Goal: Task Accomplishment & Management: Manage account settings

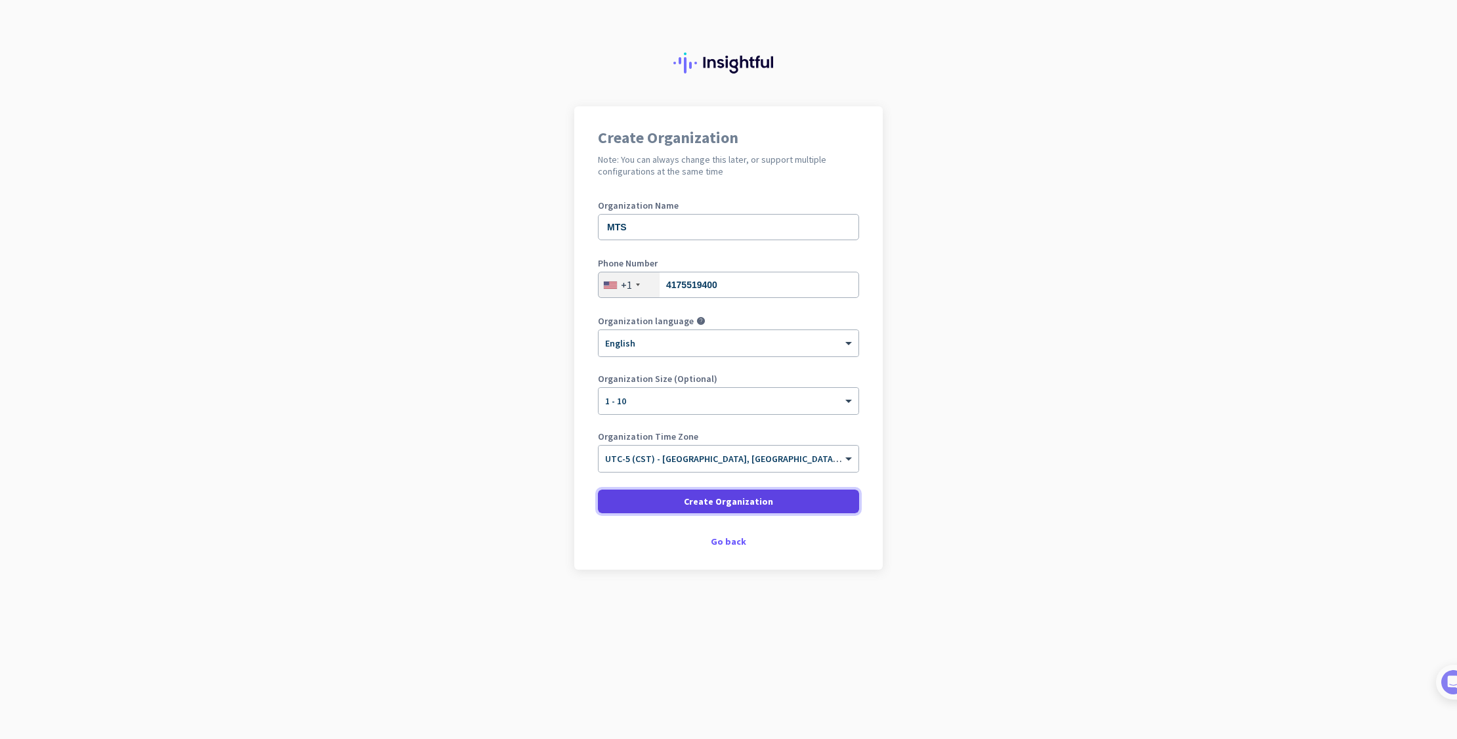
click at [684, 498] on span at bounding box center [728, 502] width 261 height 32
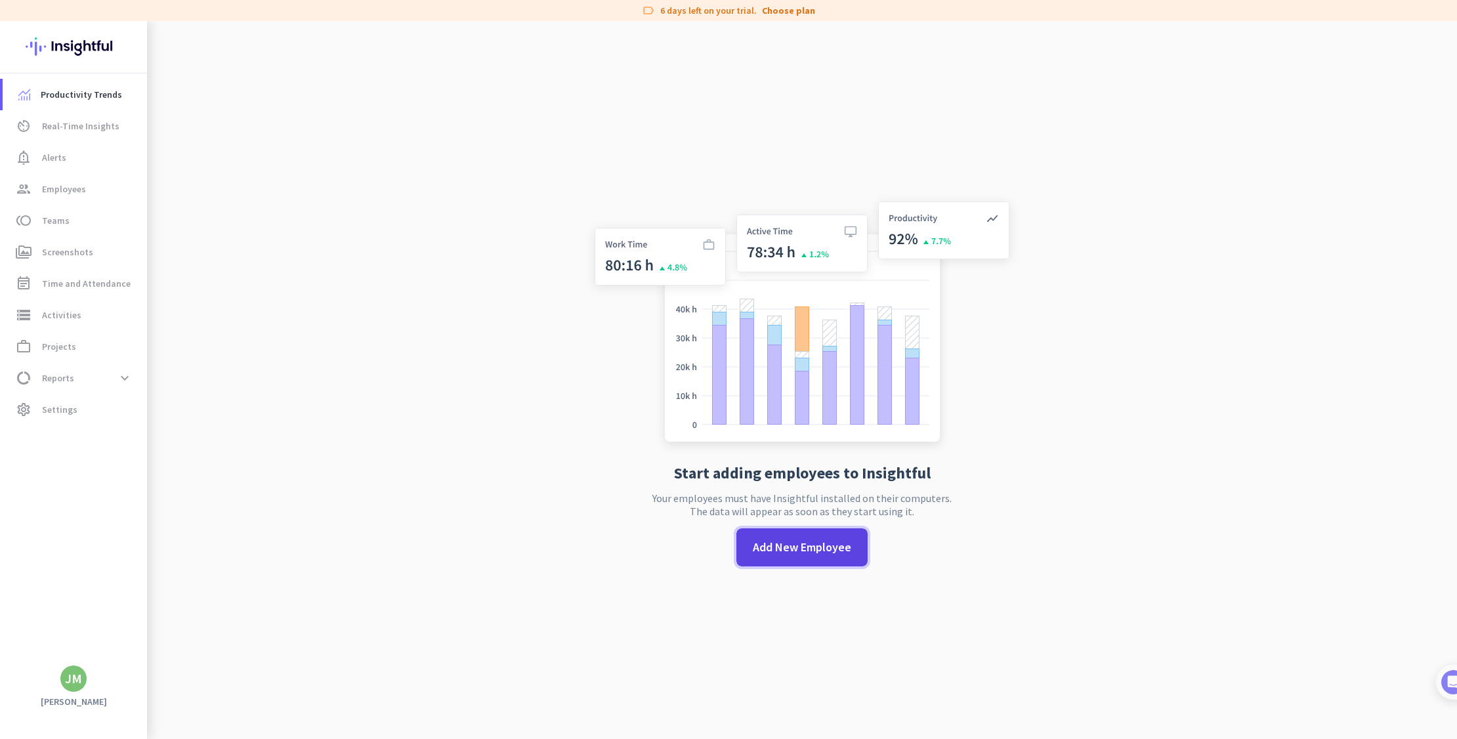
click at [783, 544] on span "Add New Employee" at bounding box center [802, 547] width 98 height 17
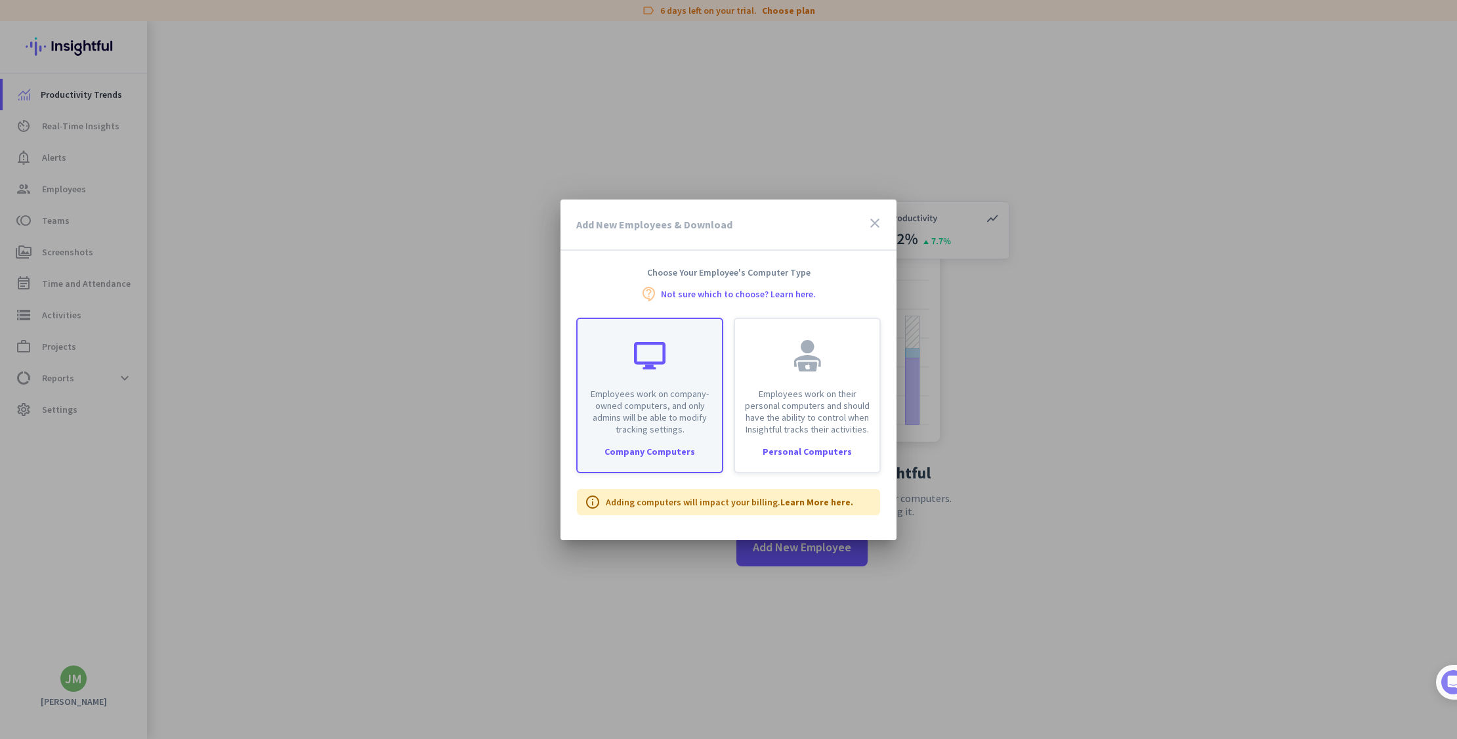
click at [636, 391] on p "Employees work on company-owned computers, and only admins will be able to modi…" at bounding box center [649, 411] width 129 height 47
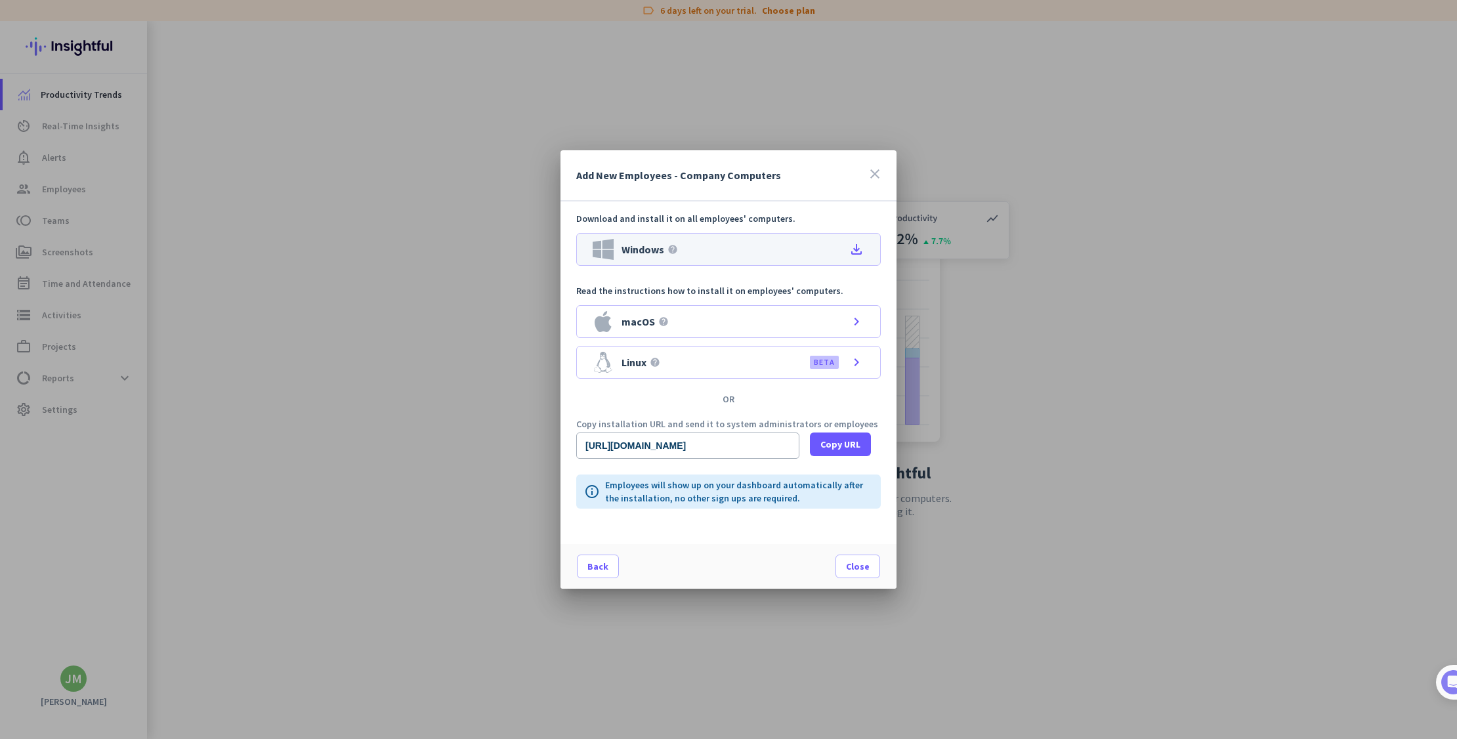
click at [750, 255] on div "Windows help file_download" at bounding box center [728, 249] width 305 height 33
click at [868, 572] on span "Close" at bounding box center [858, 566] width 24 height 13
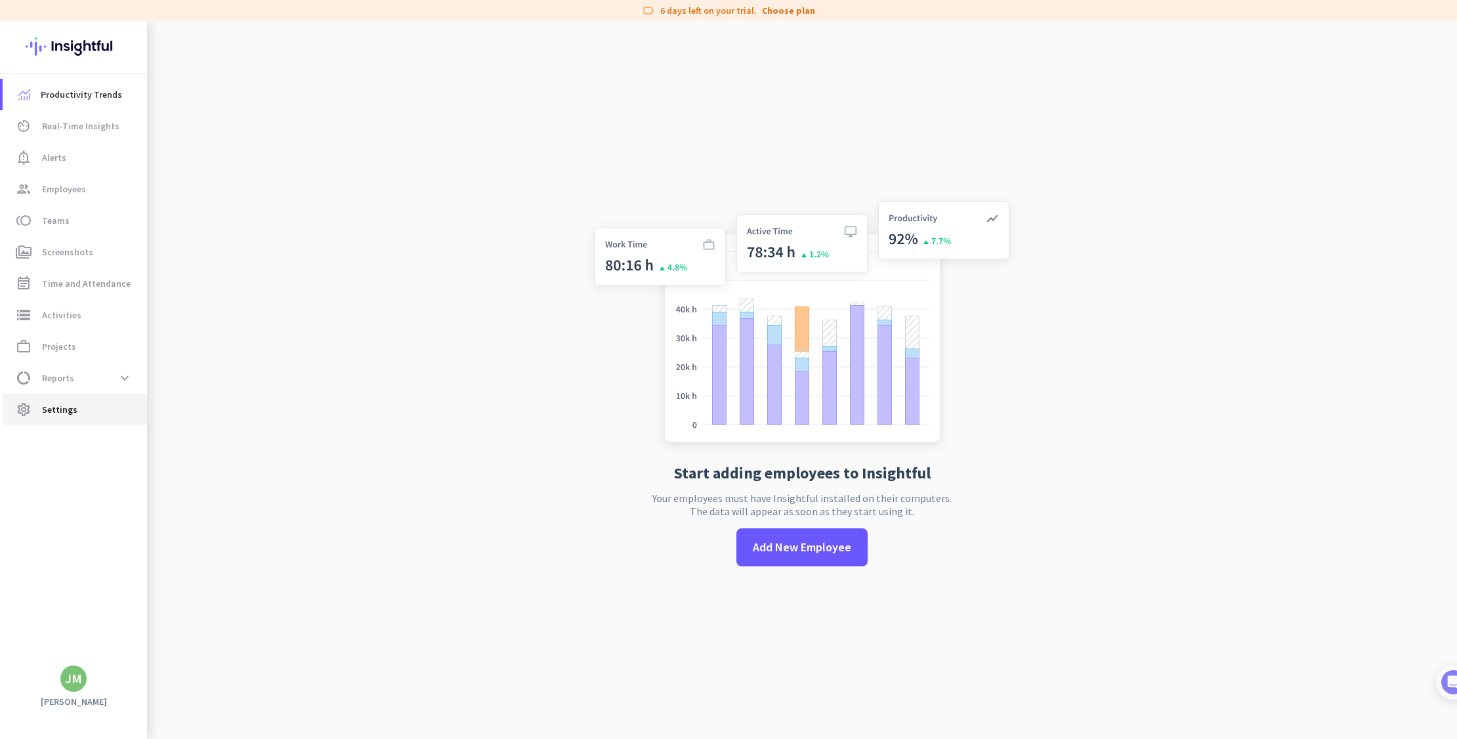
click at [57, 405] on span "Settings" at bounding box center [59, 410] width 35 height 16
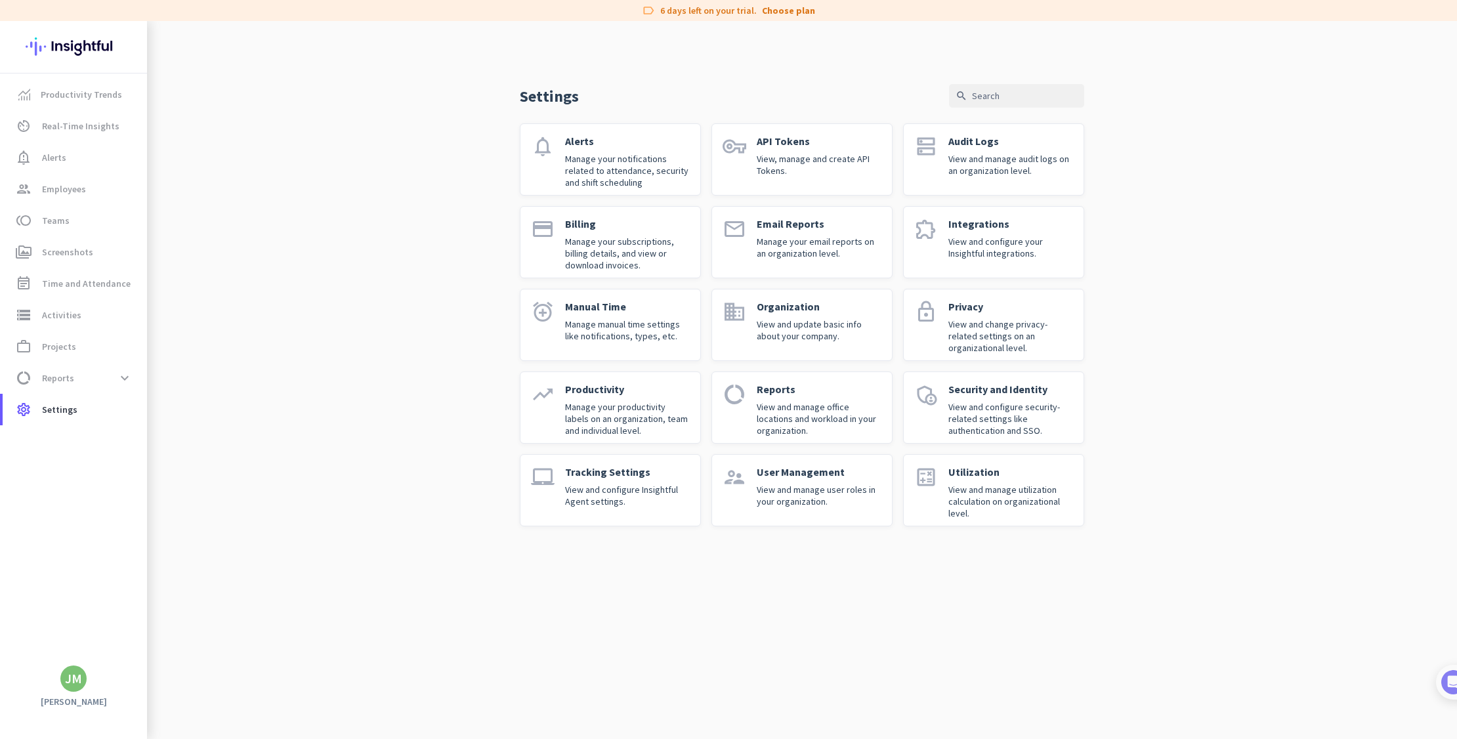
click at [952, 337] on p "View and change privacy-related settings on an organizational level." at bounding box center [1010, 335] width 125 height 35
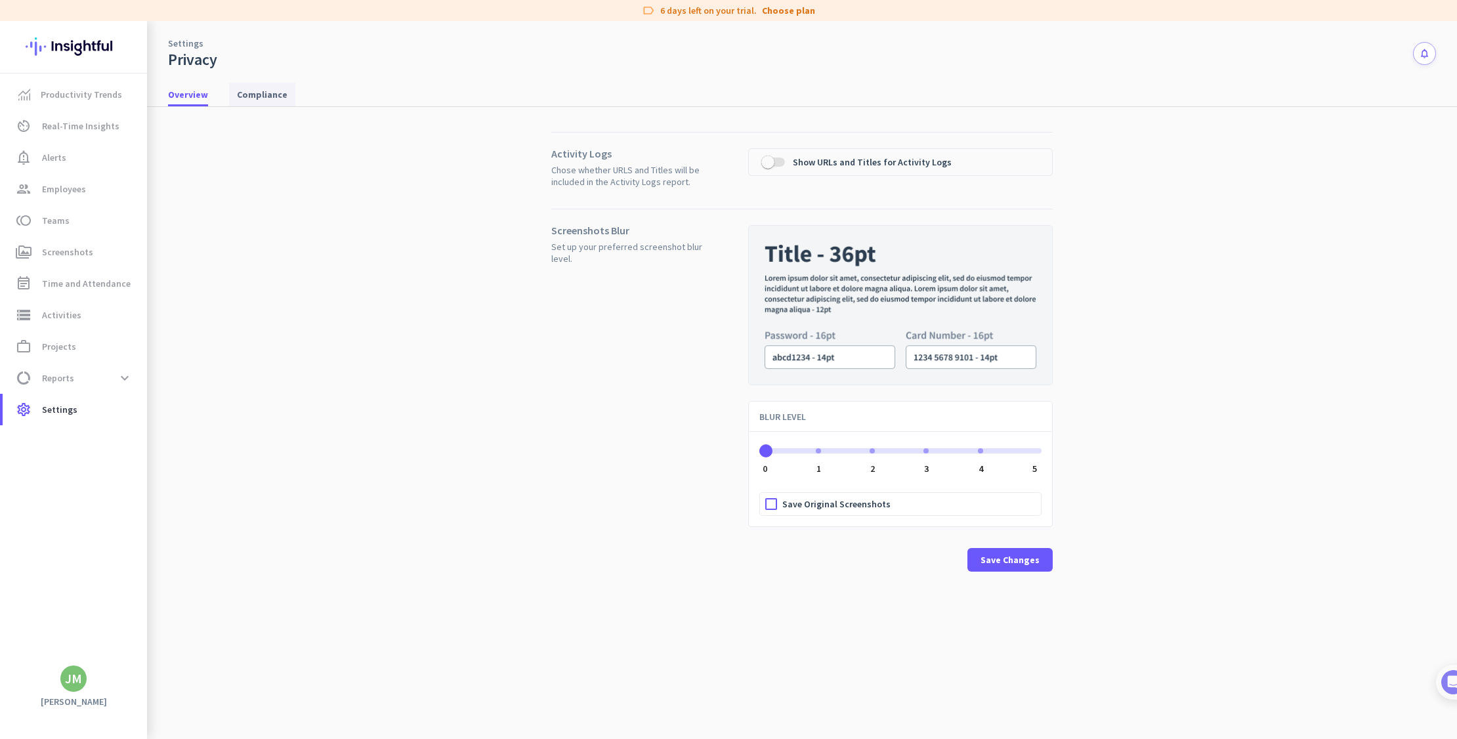
click at [248, 90] on span "Compliance" at bounding box center [262, 94] width 51 height 13
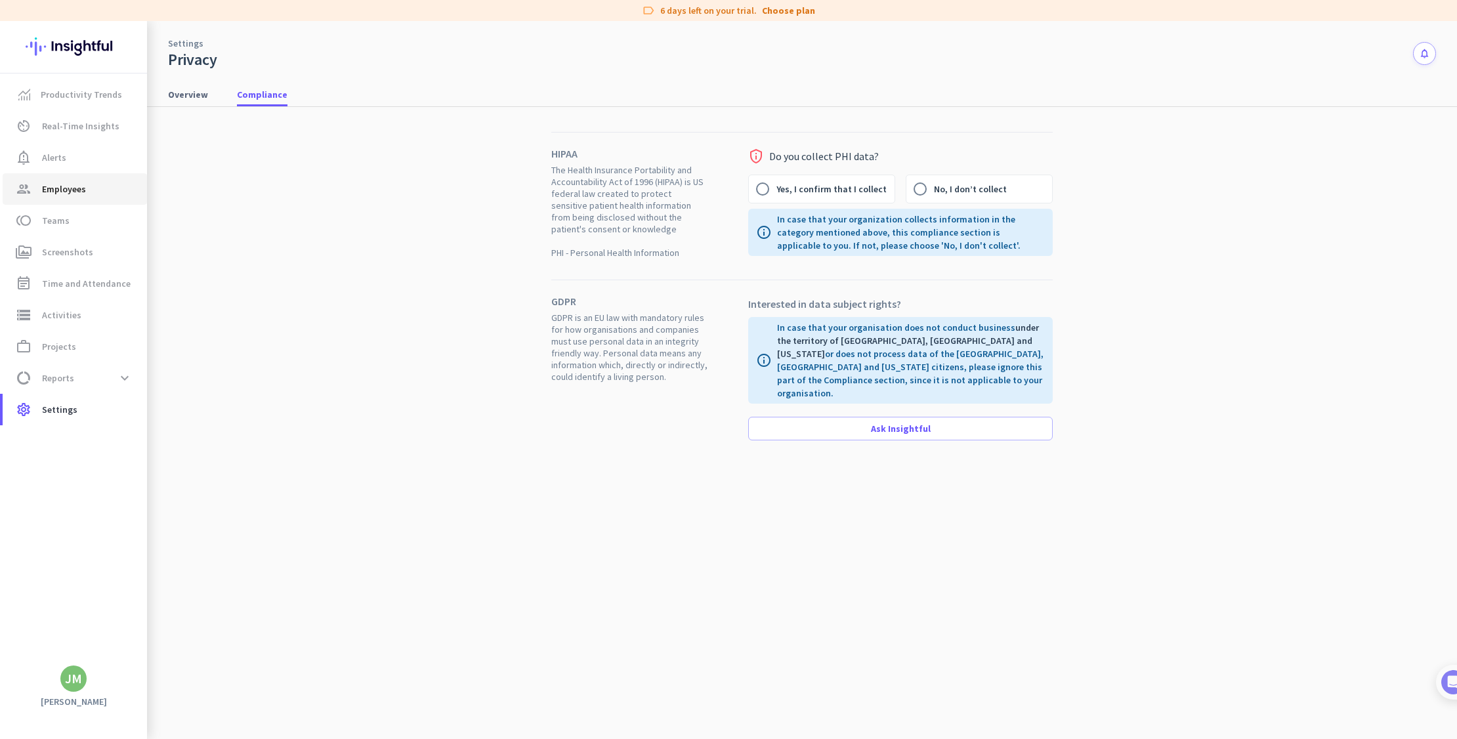
click at [63, 184] on span "Employees" at bounding box center [64, 189] width 44 height 16
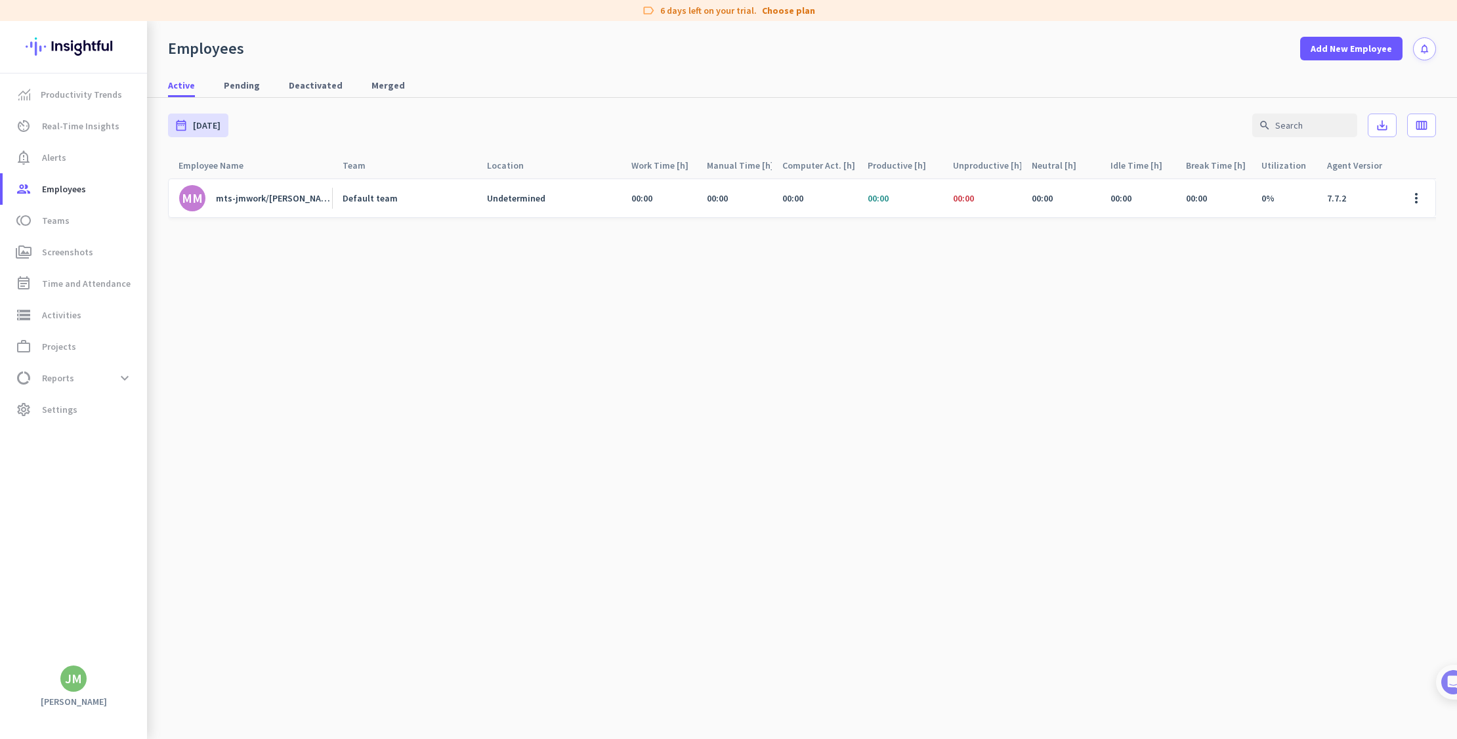
click at [303, 202] on div "mts-jmwork/[PERSON_NAME]" at bounding box center [274, 198] width 116 height 12
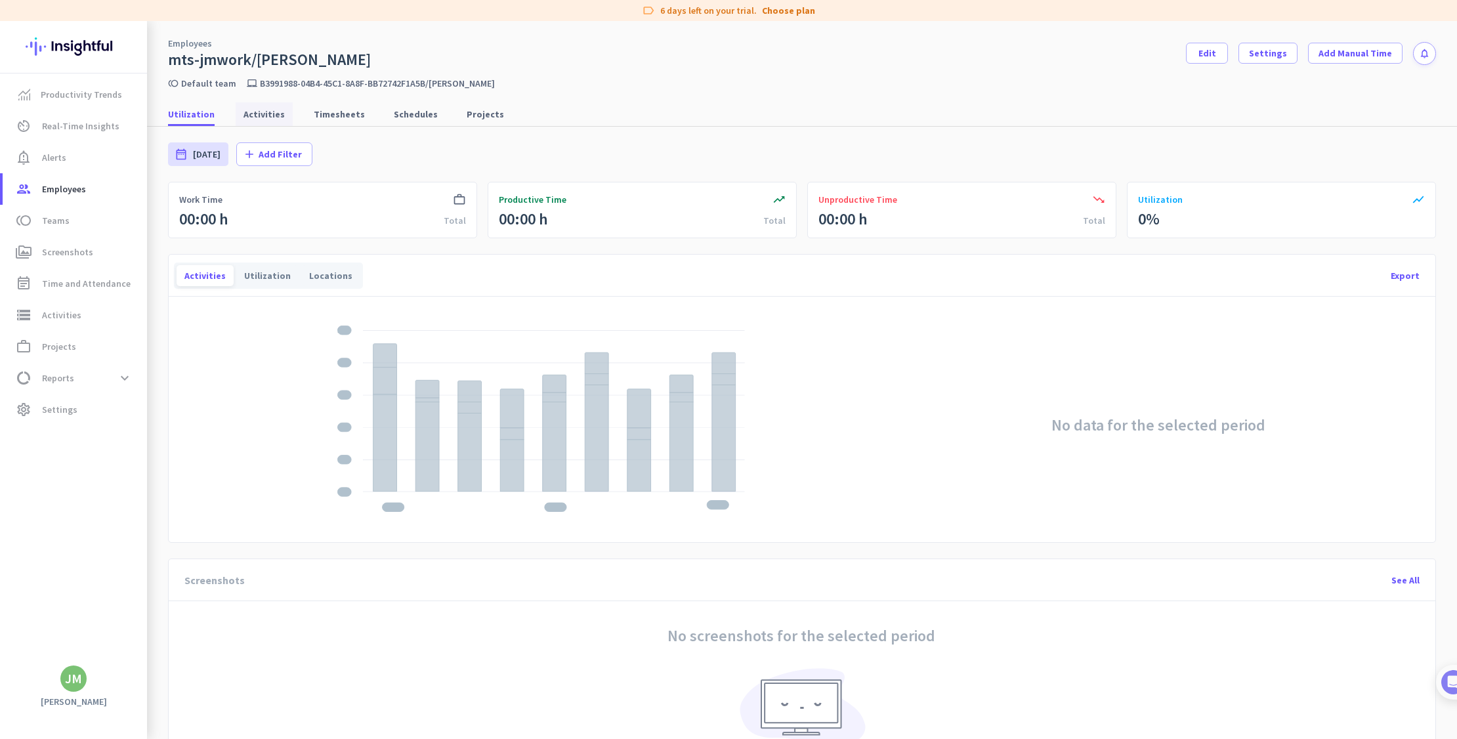
click at [255, 116] on span "Activities" at bounding box center [264, 114] width 41 height 13
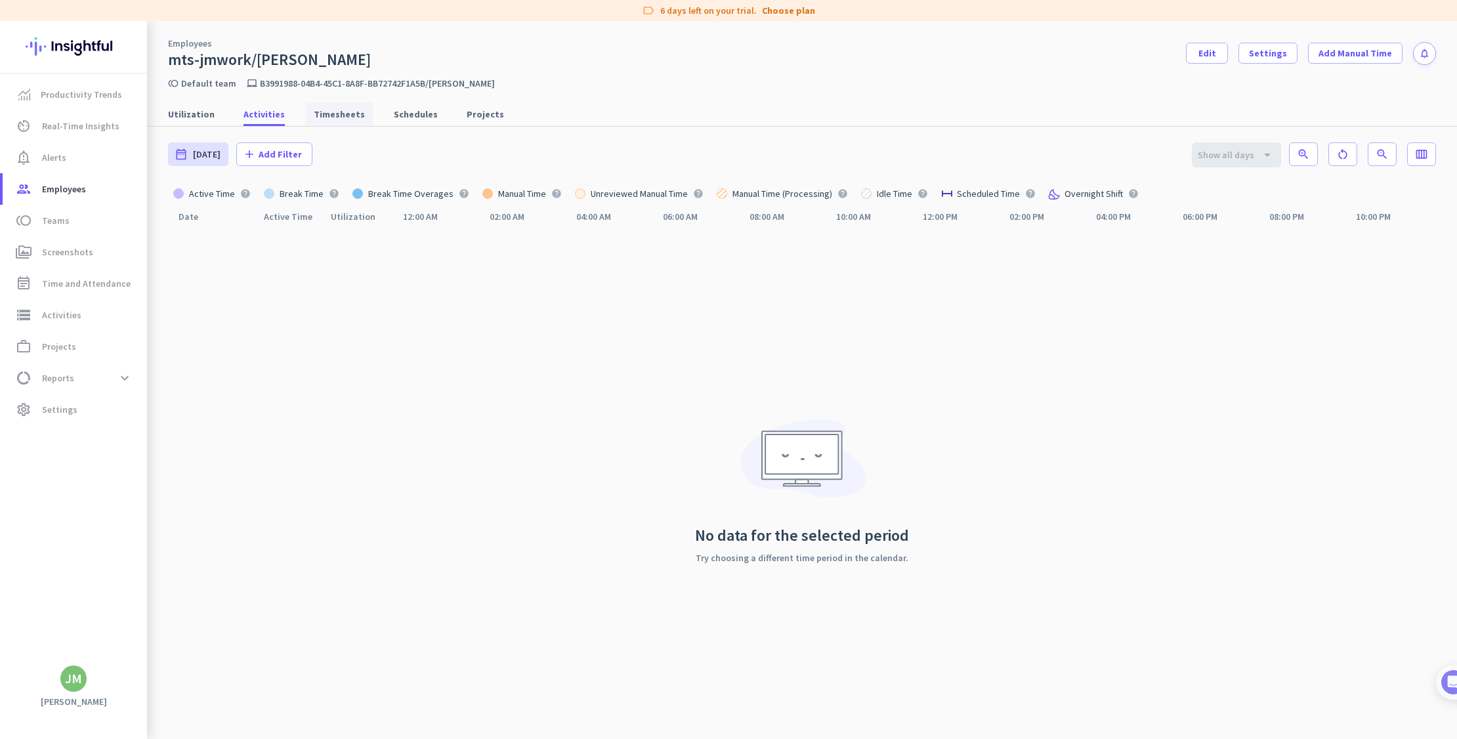
click at [339, 114] on span "Timesheets" at bounding box center [339, 114] width 51 height 13
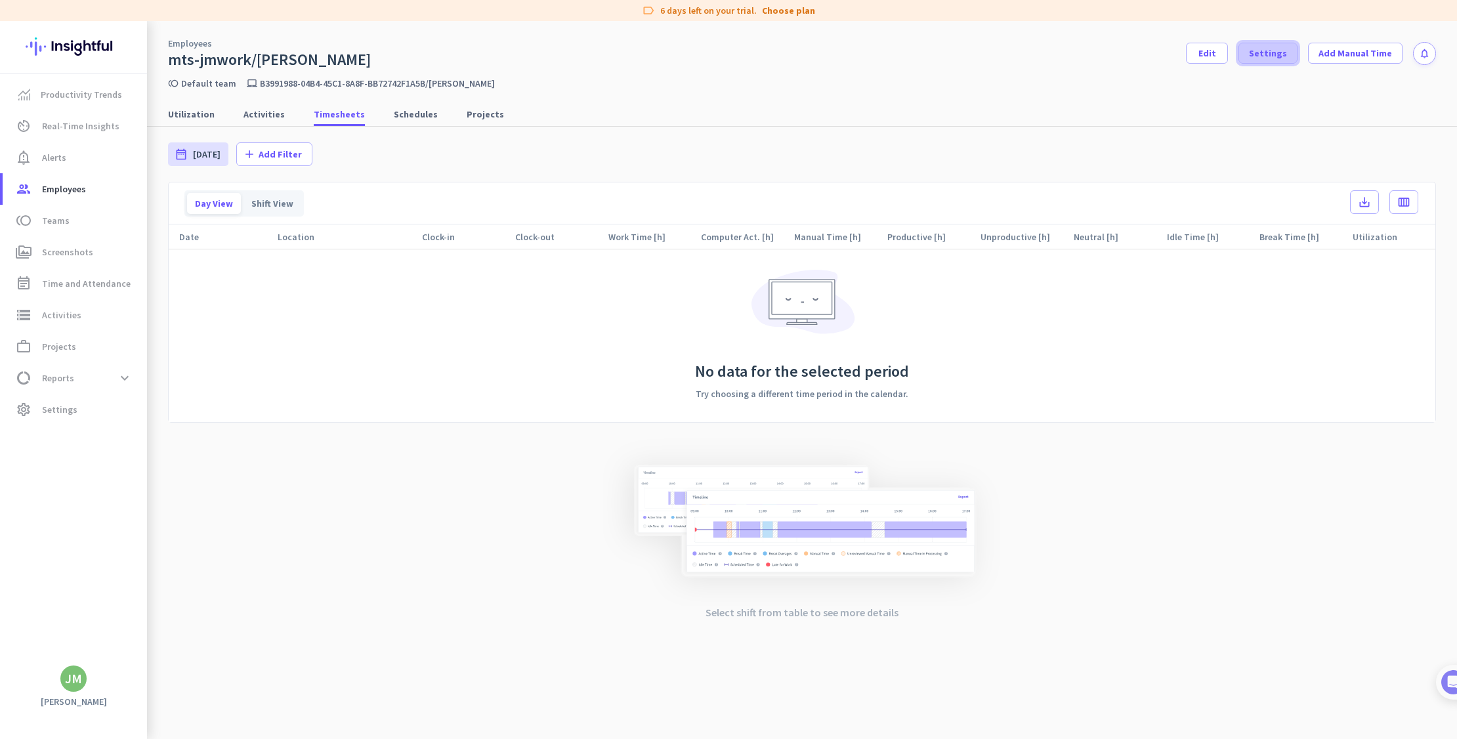
click at [1281, 51] on span "Settings" at bounding box center [1268, 53] width 38 height 13
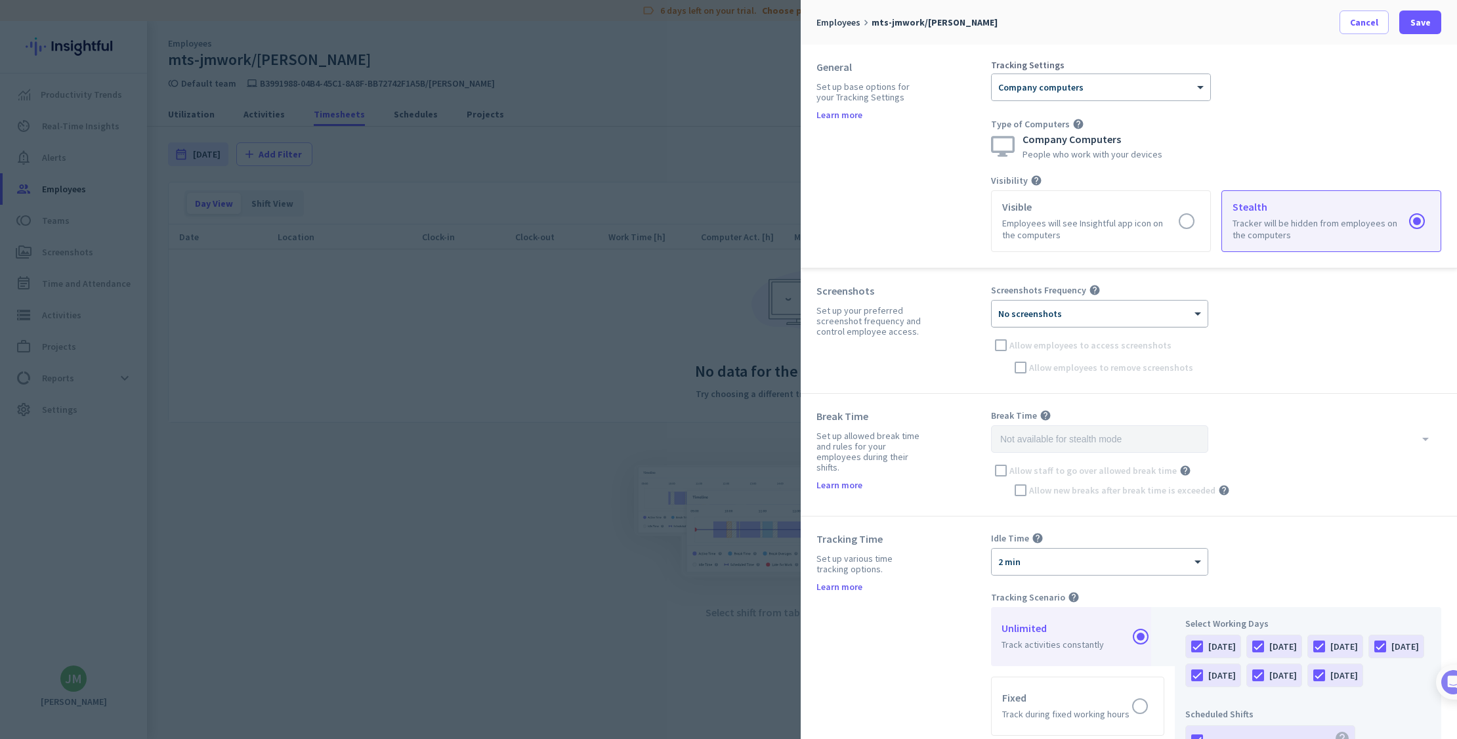
click at [1189, 307] on div at bounding box center [1100, 309] width 216 height 11
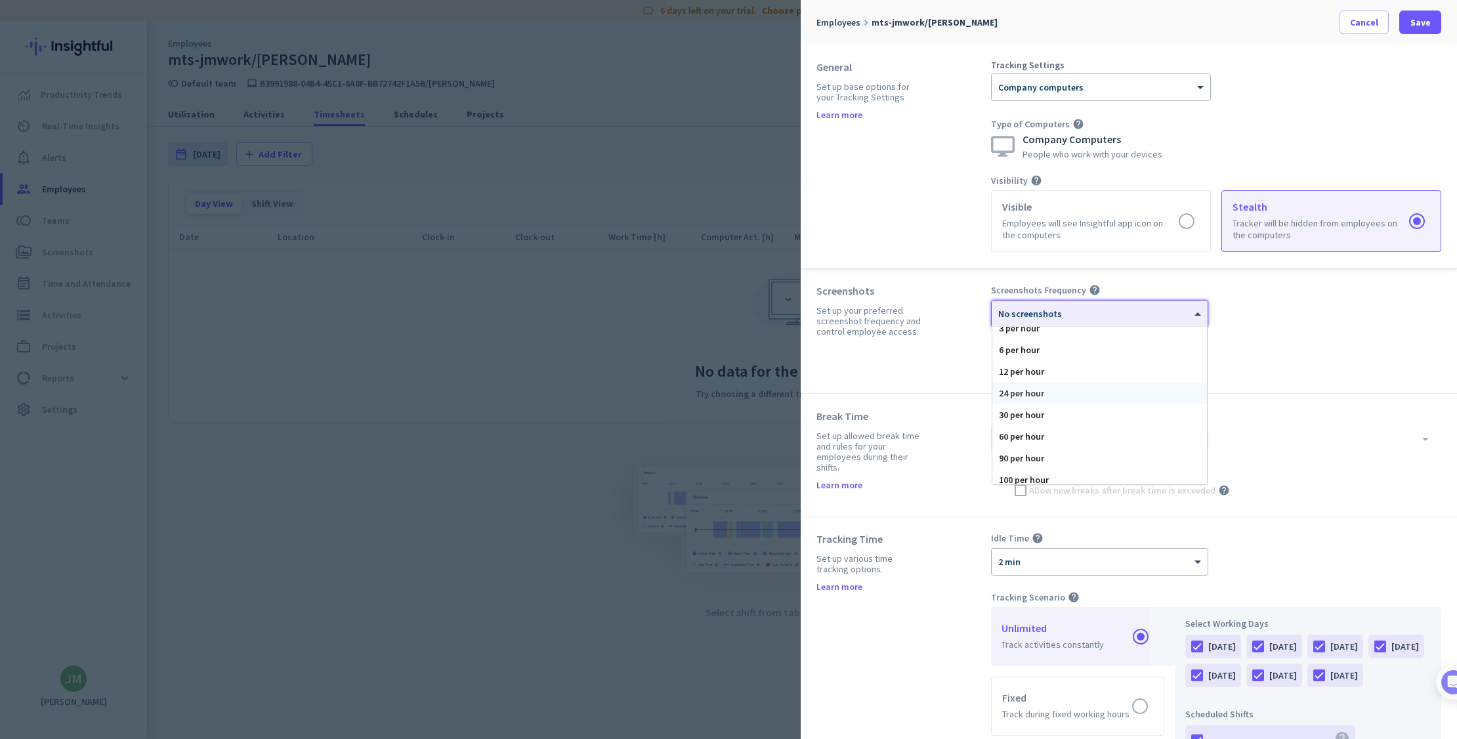
scroll to position [80, 0]
click at [1027, 408] on div "60 per hour" at bounding box center [1099, 409] width 215 height 22
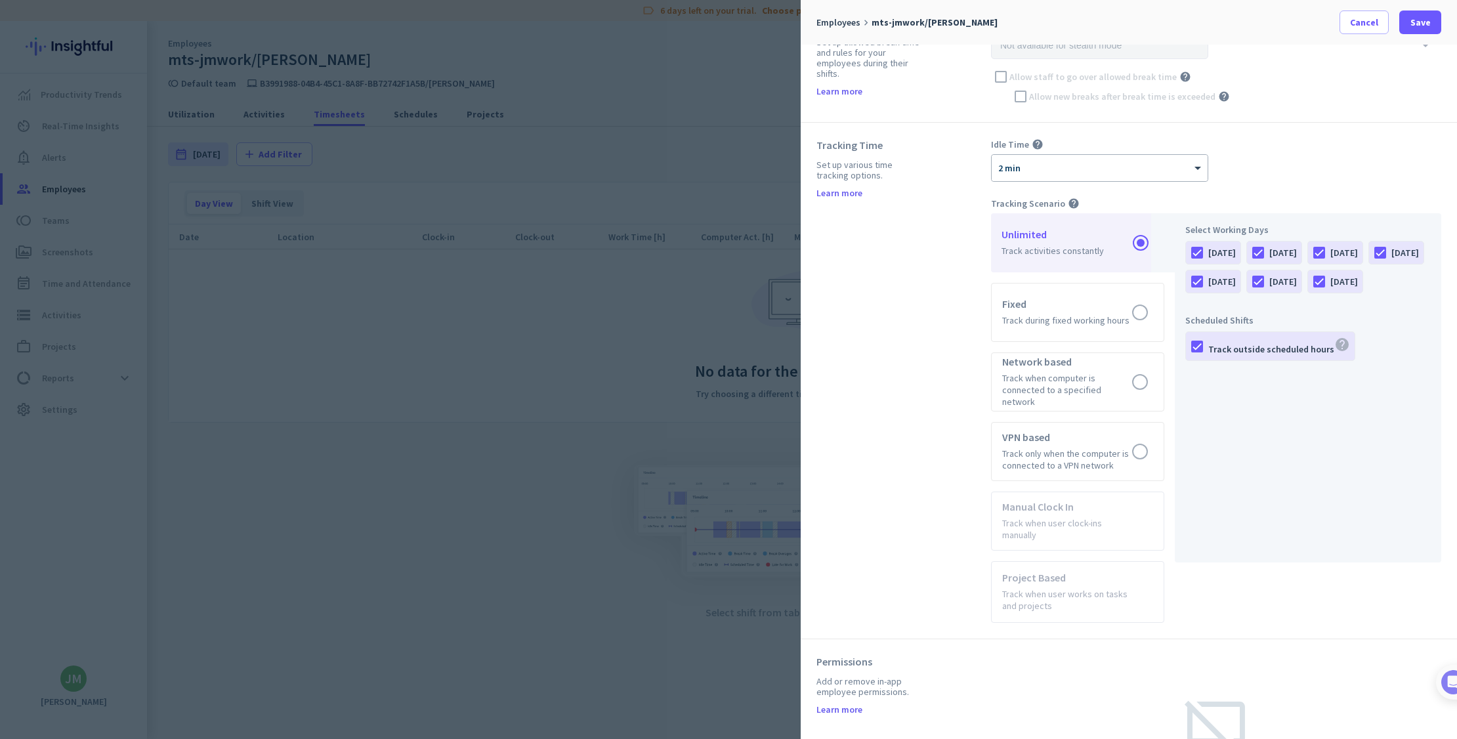
scroll to position [328, 0]
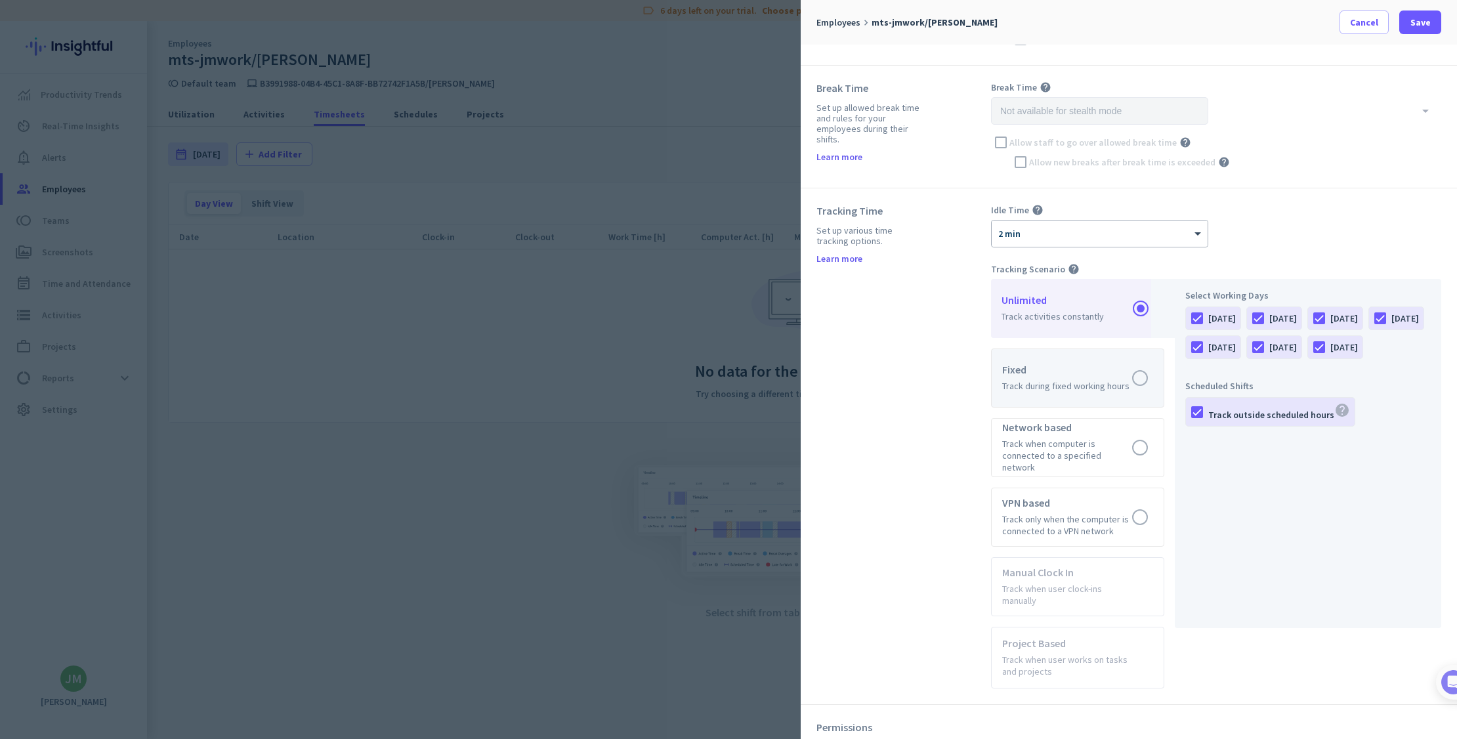
click at [1076, 366] on label at bounding box center [1078, 378] width 172 height 58
click at [0, 0] on input "radio" at bounding box center [0, 0] width 0 height 0
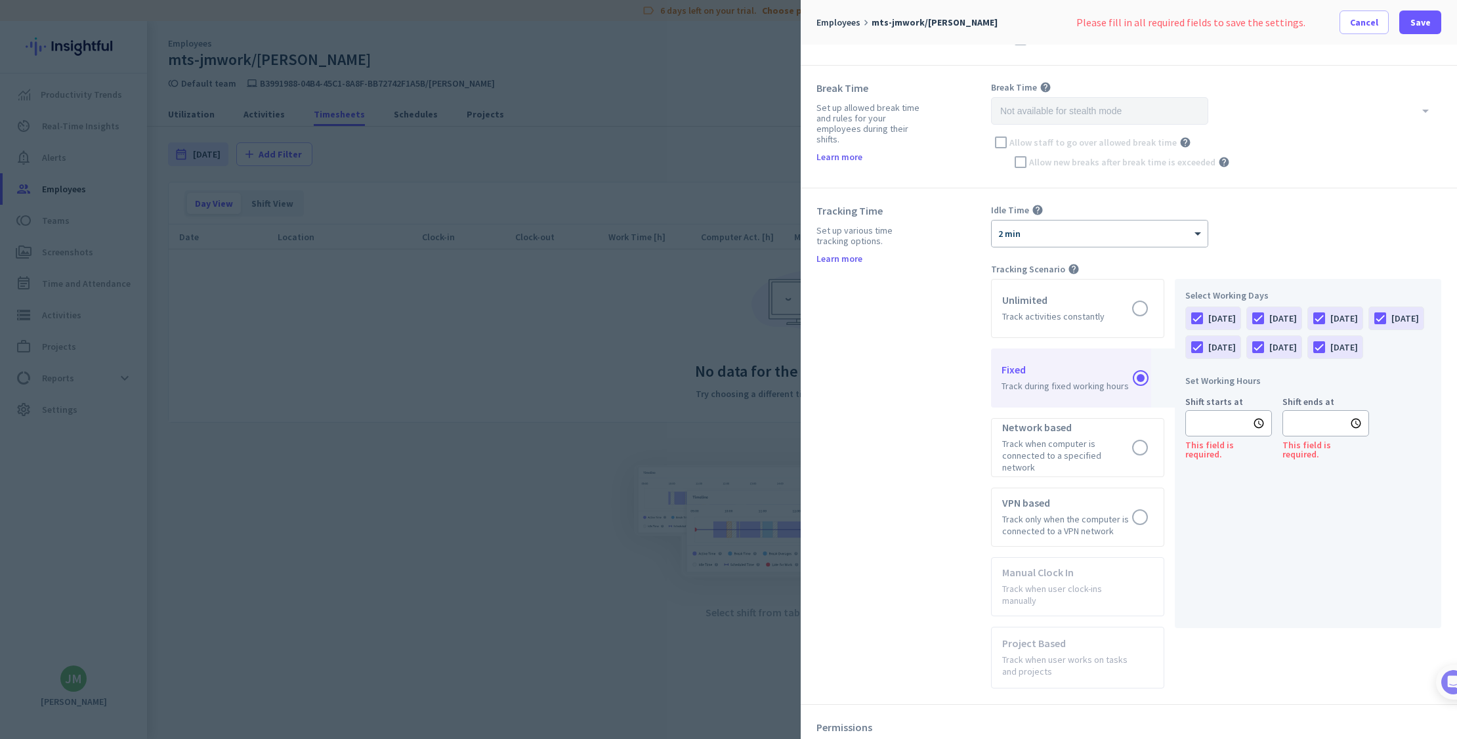
click at [1258, 429] on icon "schedule" at bounding box center [1259, 423] width 12 height 12
click at [1097, 310] on div at bounding box center [728, 369] width 1457 height 739
click at [1120, 307] on label at bounding box center [1078, 309] width 172 height 58
click at [0, 0] on input "radio" at bounding box center [0, 0] width 0 height 0
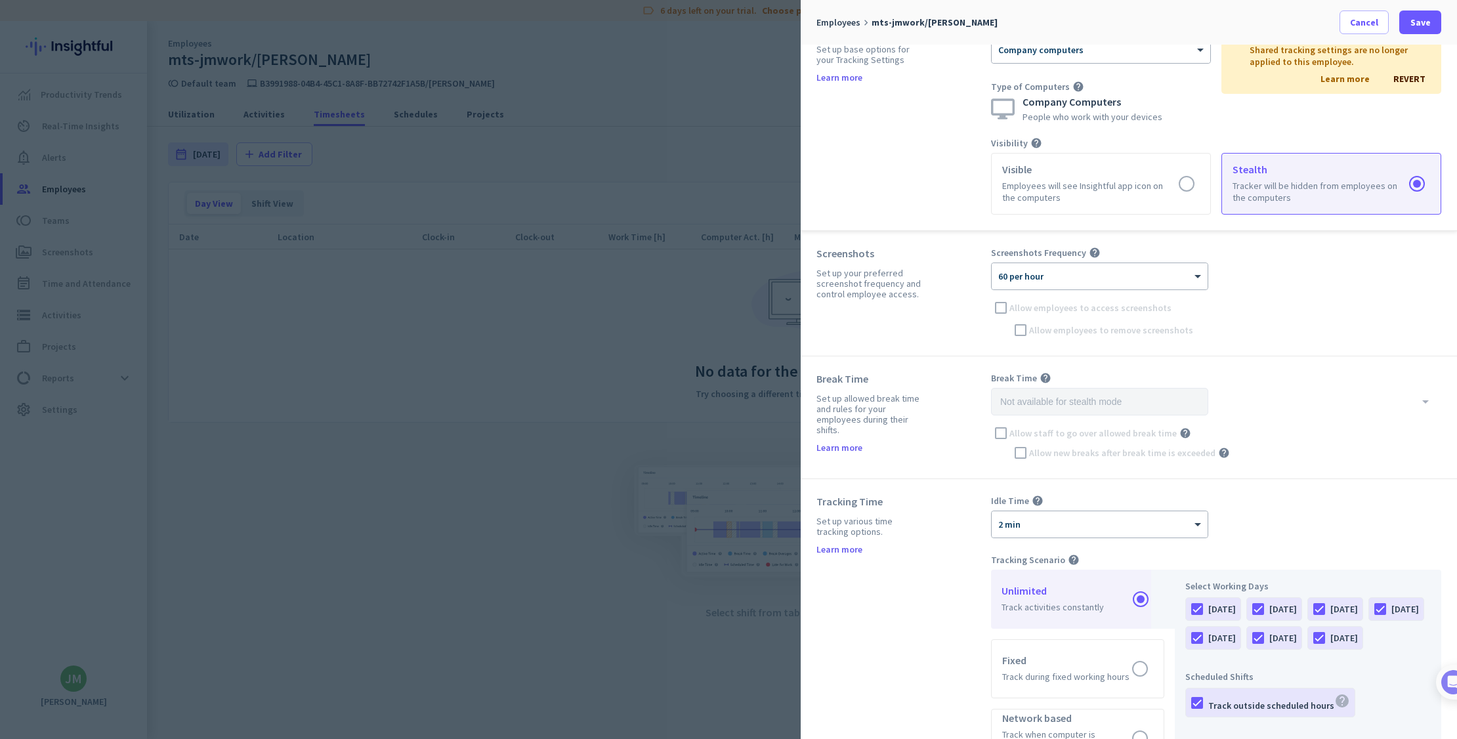
scroll to position [0, 0]
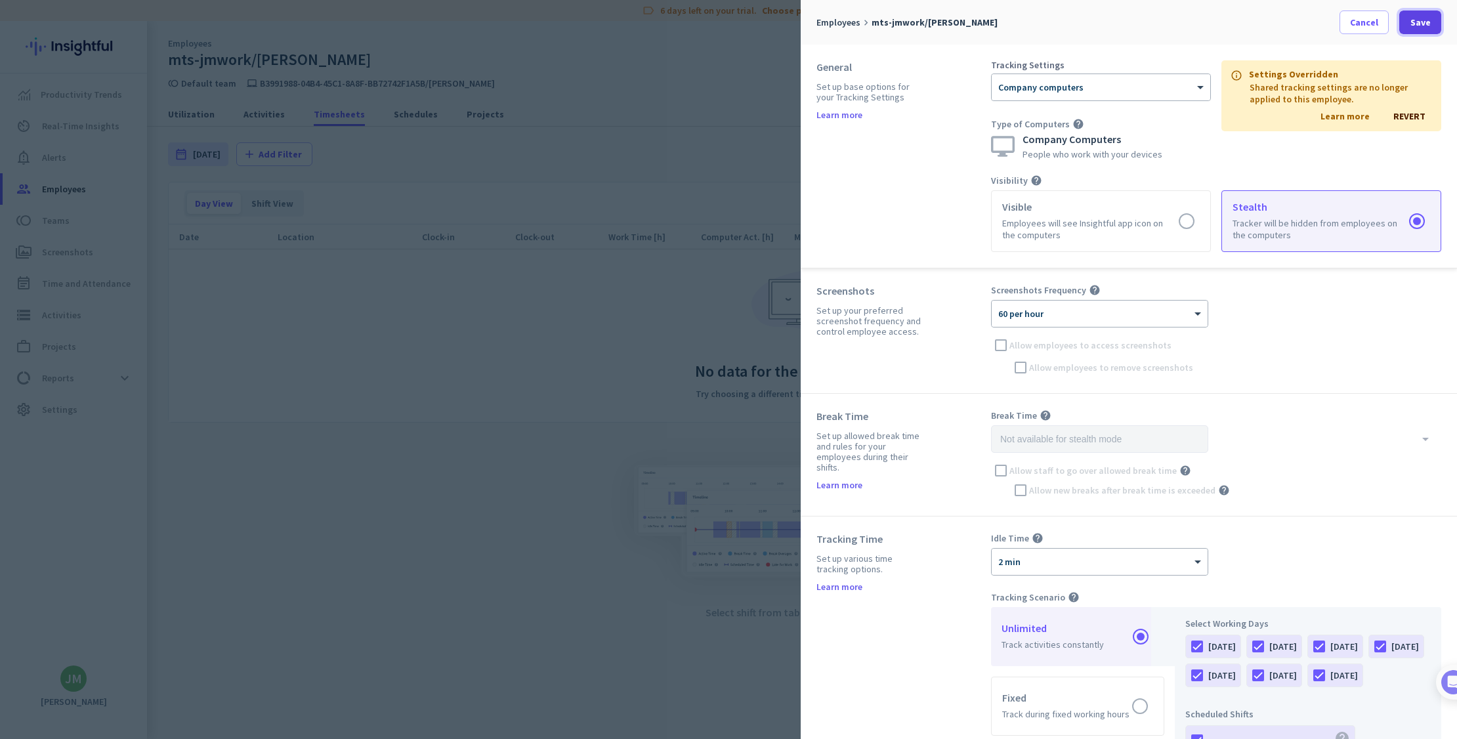
click at [1432, 22] on span at bounding box center [1420, 23] width 42 height 32
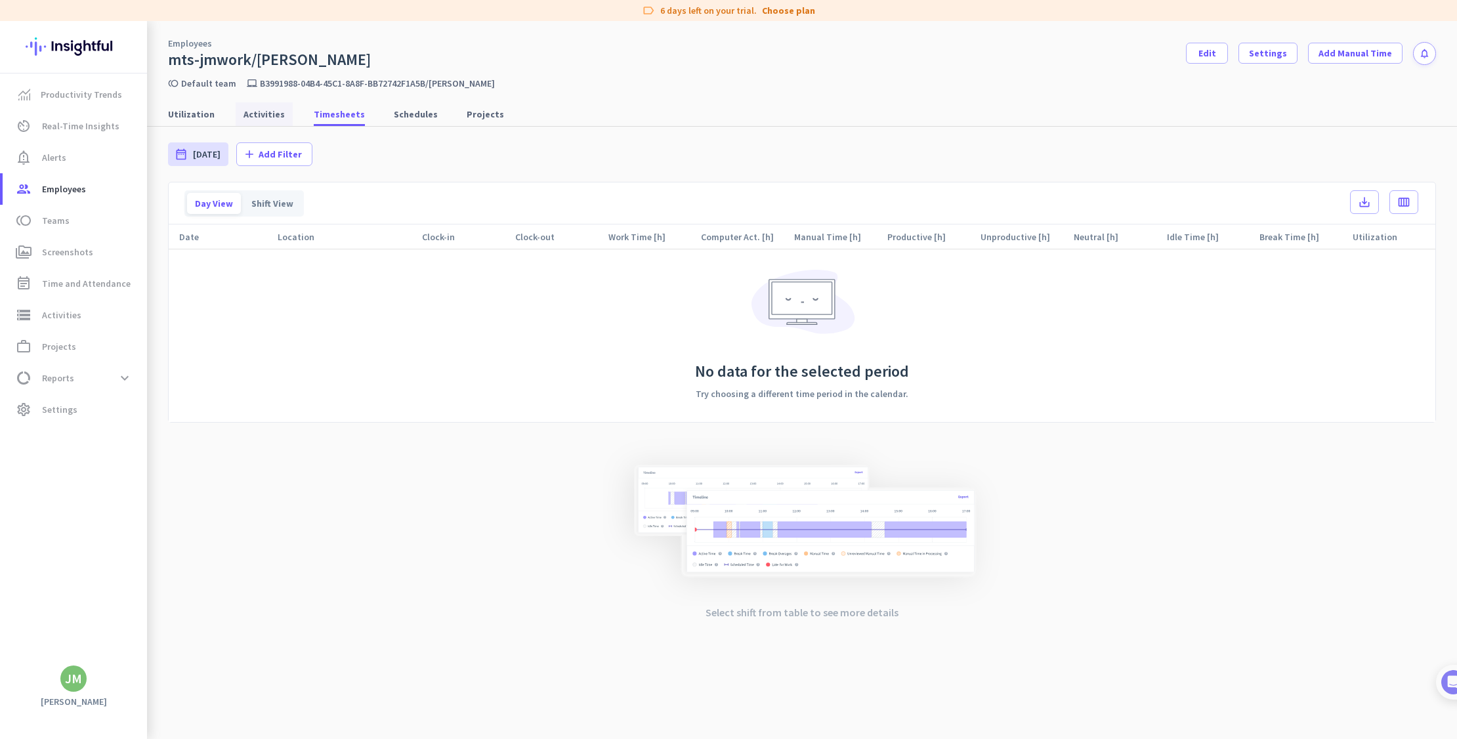
click at [263, 108] on span "Activities" at bounding box center [264, 114] width 41 height 13
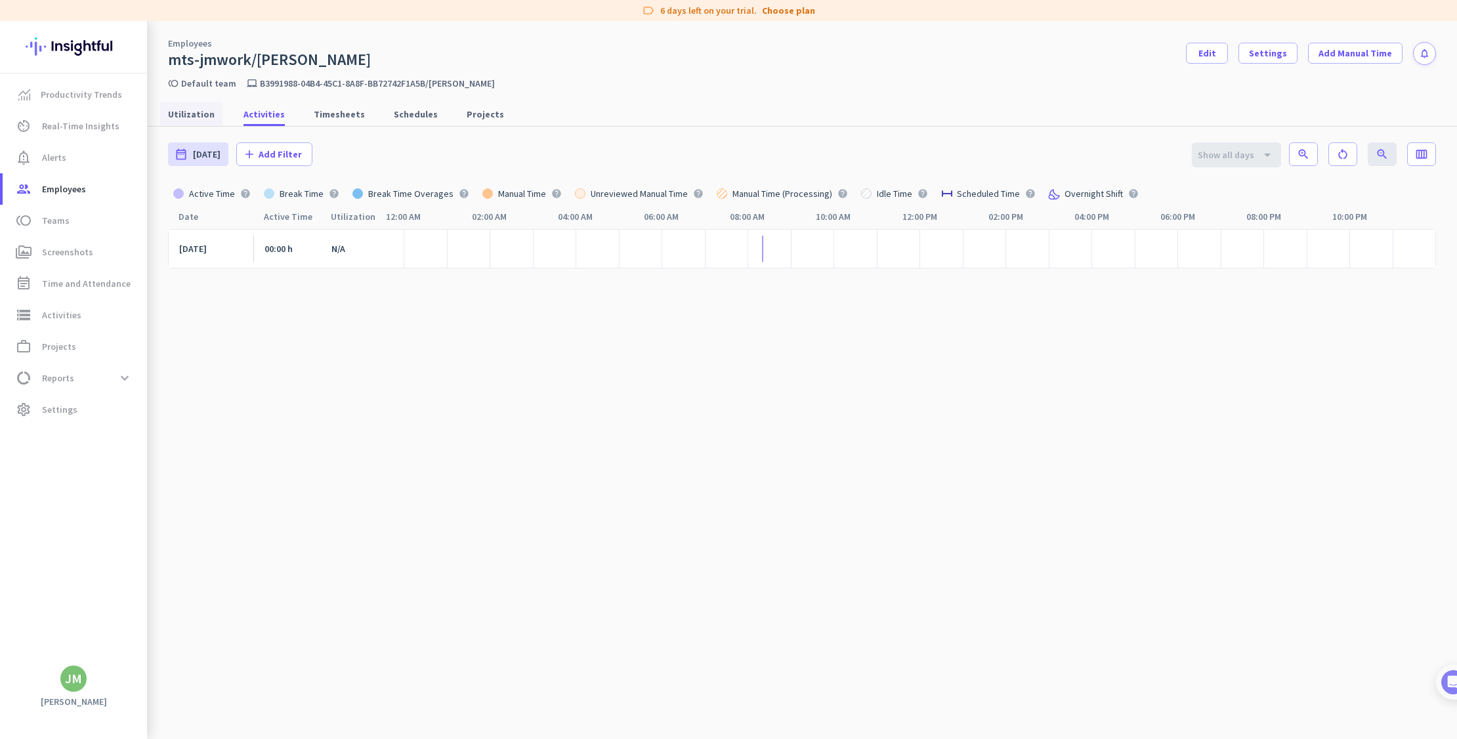
click at [181, 112] on span "Utilization" at bounding box center [191, 114] width 47 height 13
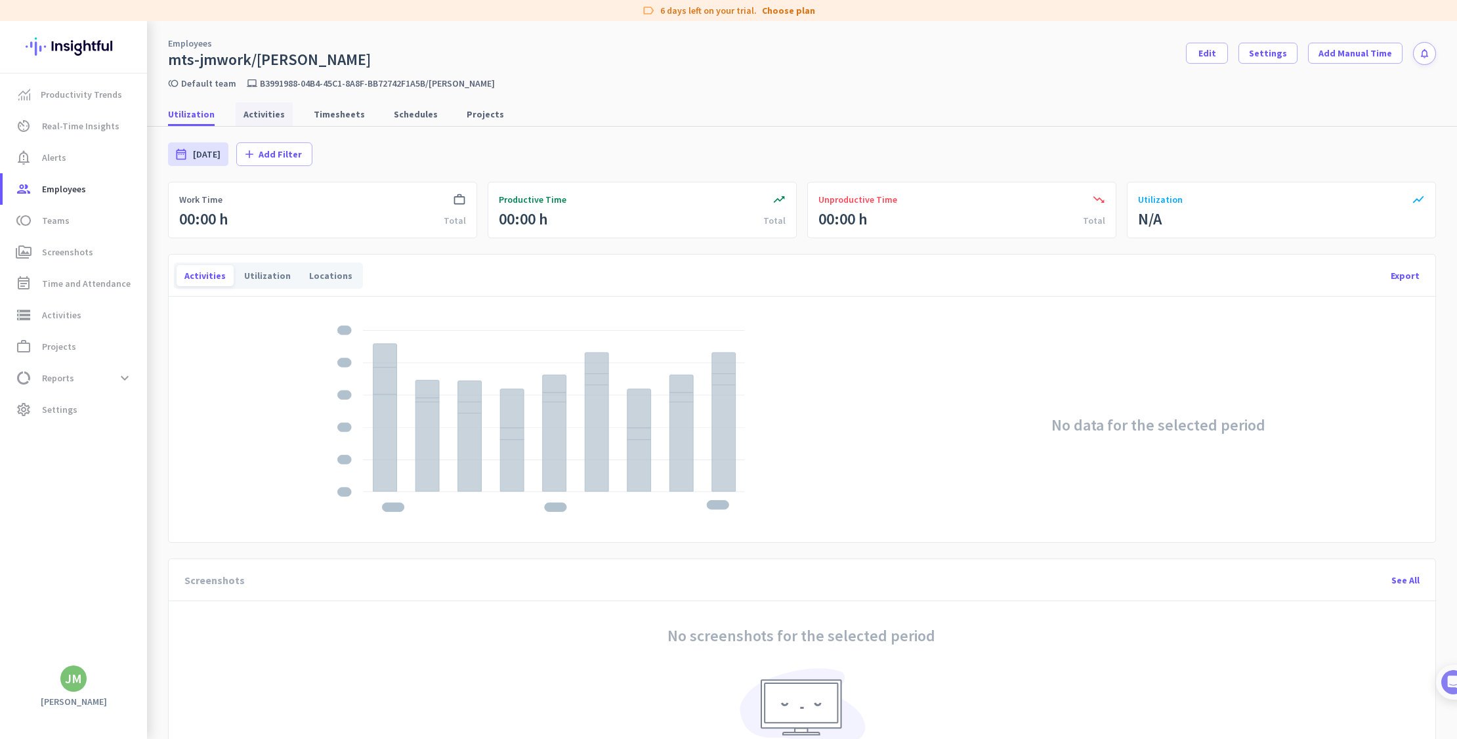
click at [257, 116] on span "Activities" at bounding box center [264, 114] width 41 height 13
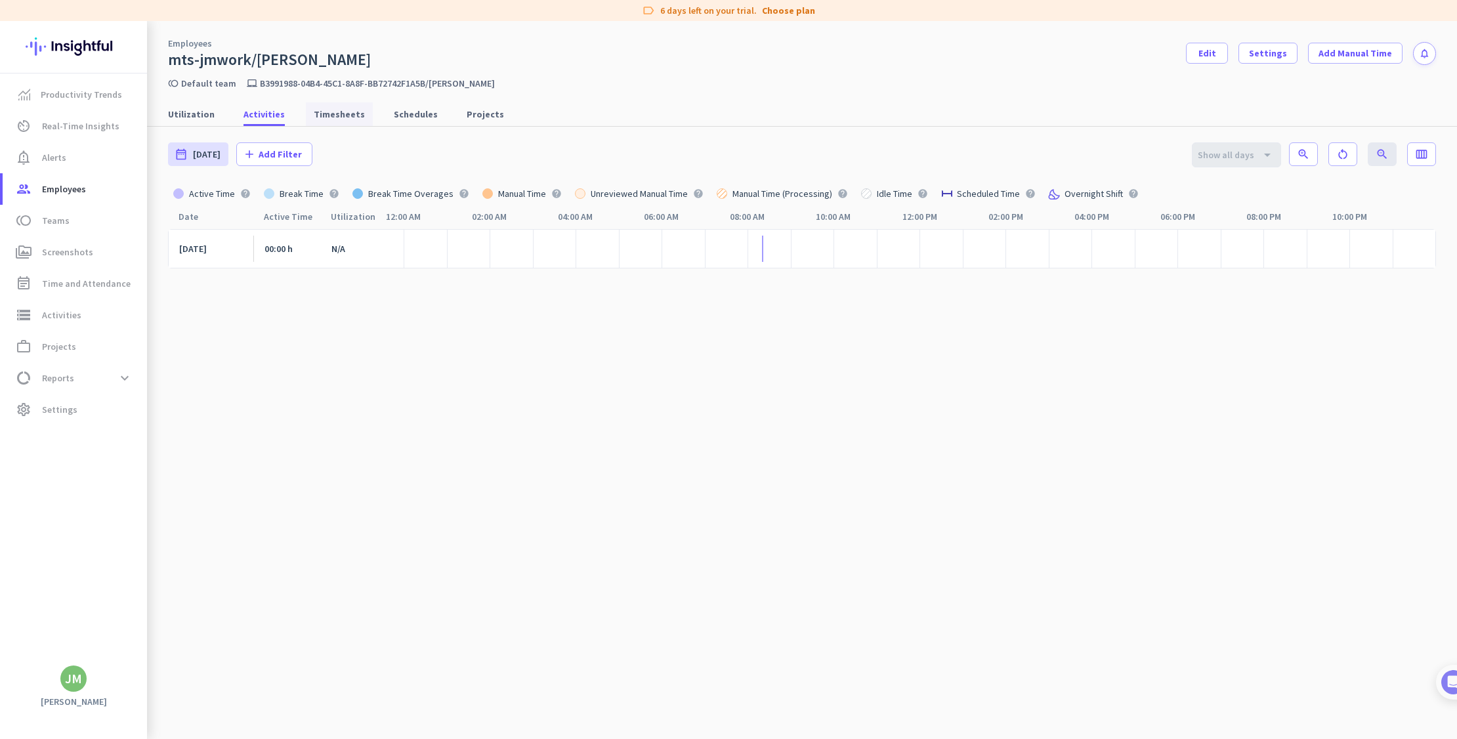
click at [360, 111] on link "Timesheets" at bounding box center [339, 114] width 67 height 24
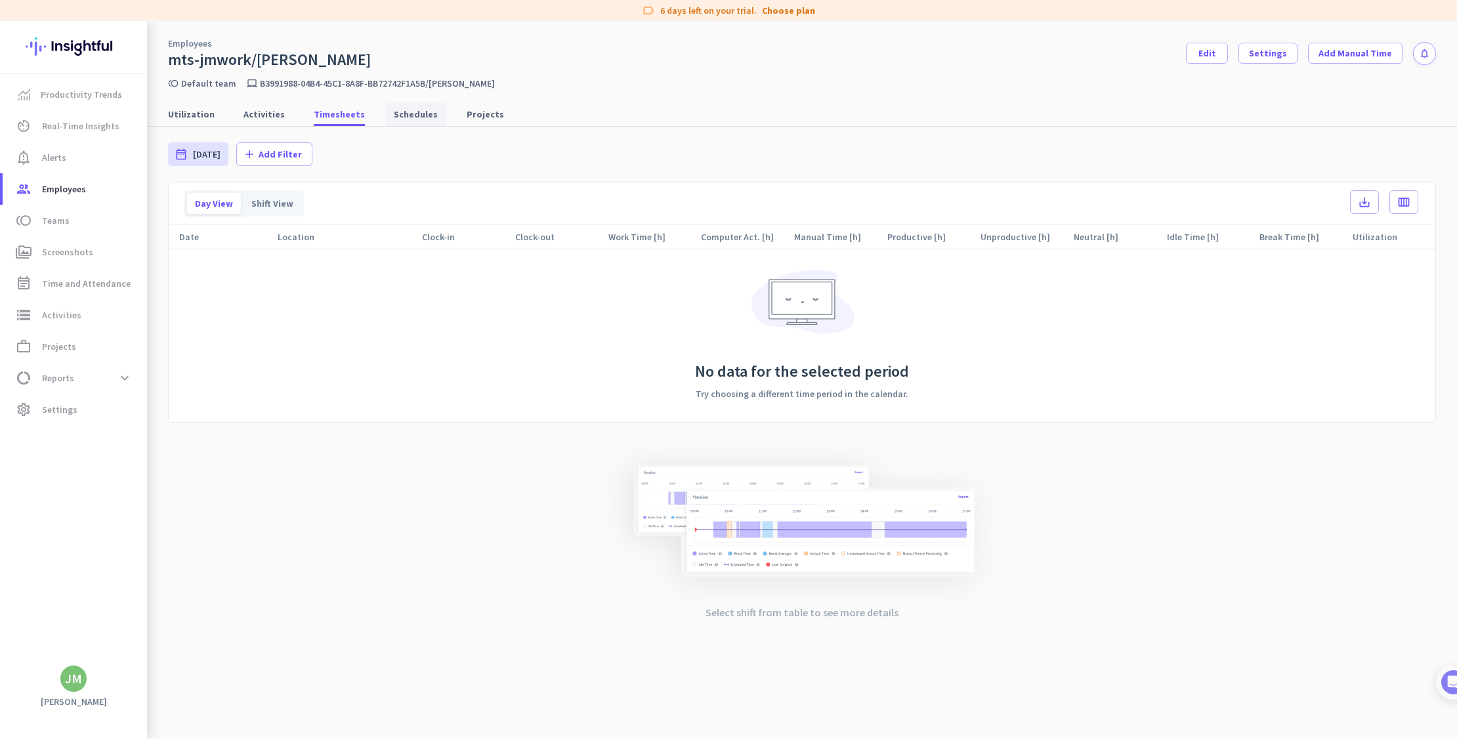
click at [429, 116] on link "Schedules" at bounding box center [416, 114] width 60 height 24
type input "[DATE] - [DATE]"
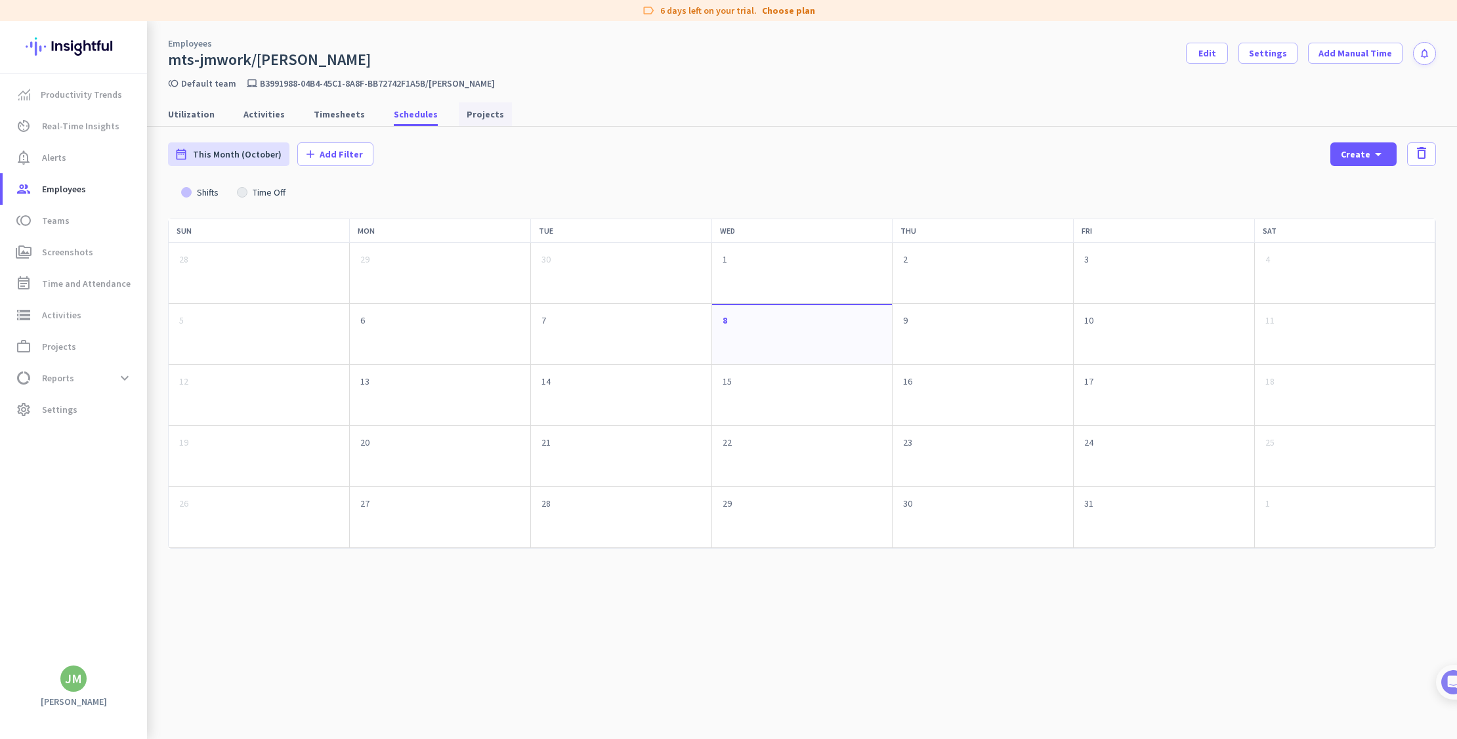
click at [467, 112] on span "Projects" at bounding box center [485, 114] width 37 height 13
type input "[DATE] - [DATE]"
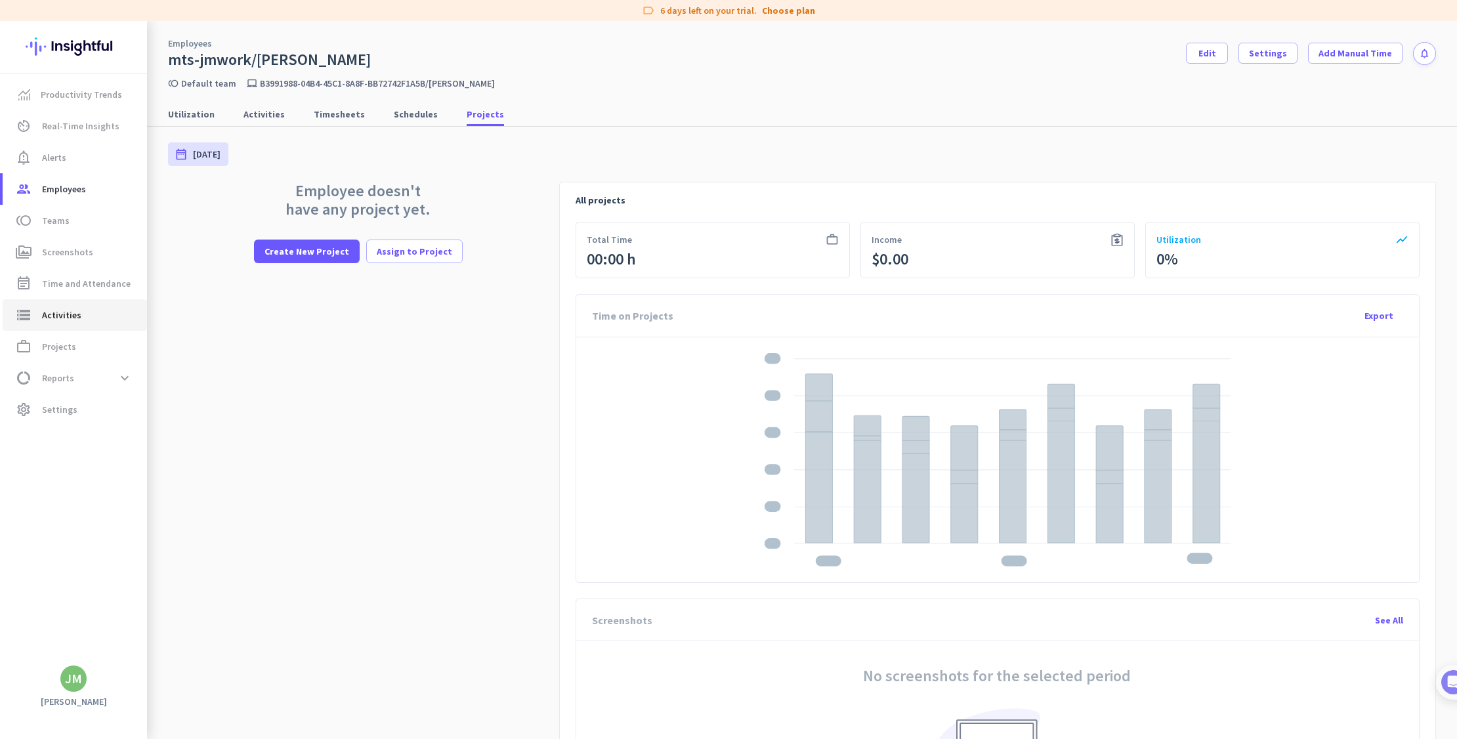
click at [65, 318] on span "Activities" at bounding box center [61, 315] width 39 height 16
type input "[DATE]"
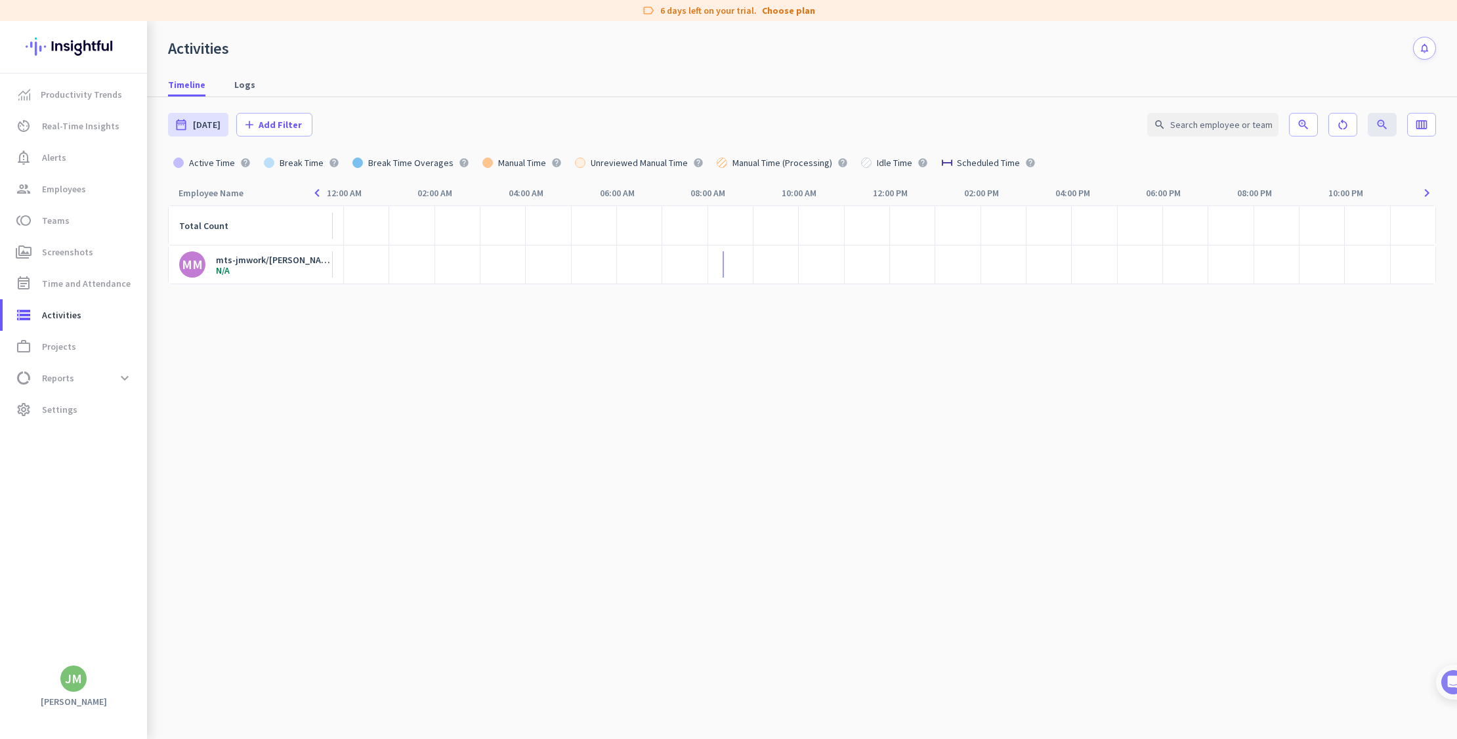
click at [276, 265] on div "mts-jmwork/[PERSON_NAME]" at bounding box center [274, 260] width 117 height 12
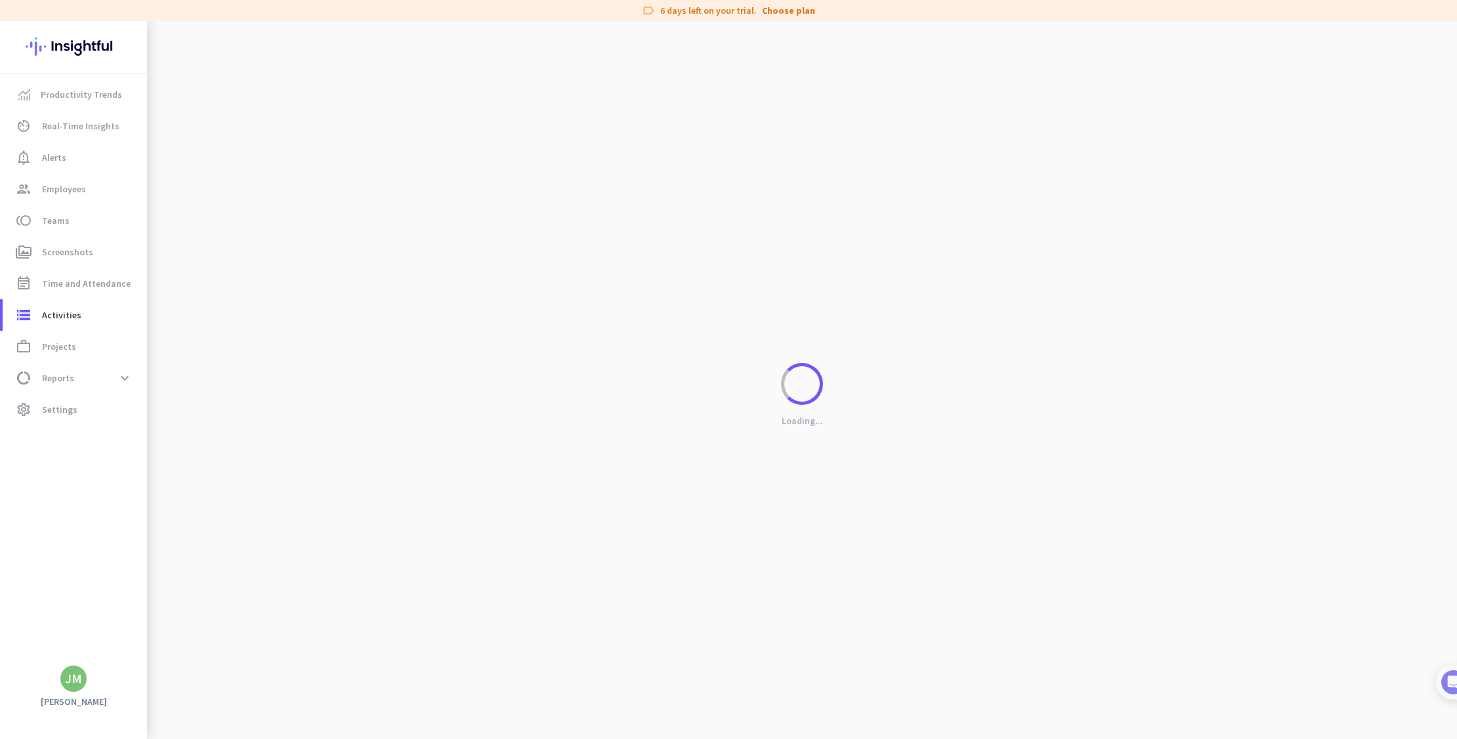
type input "[DATE] - [DATE]"
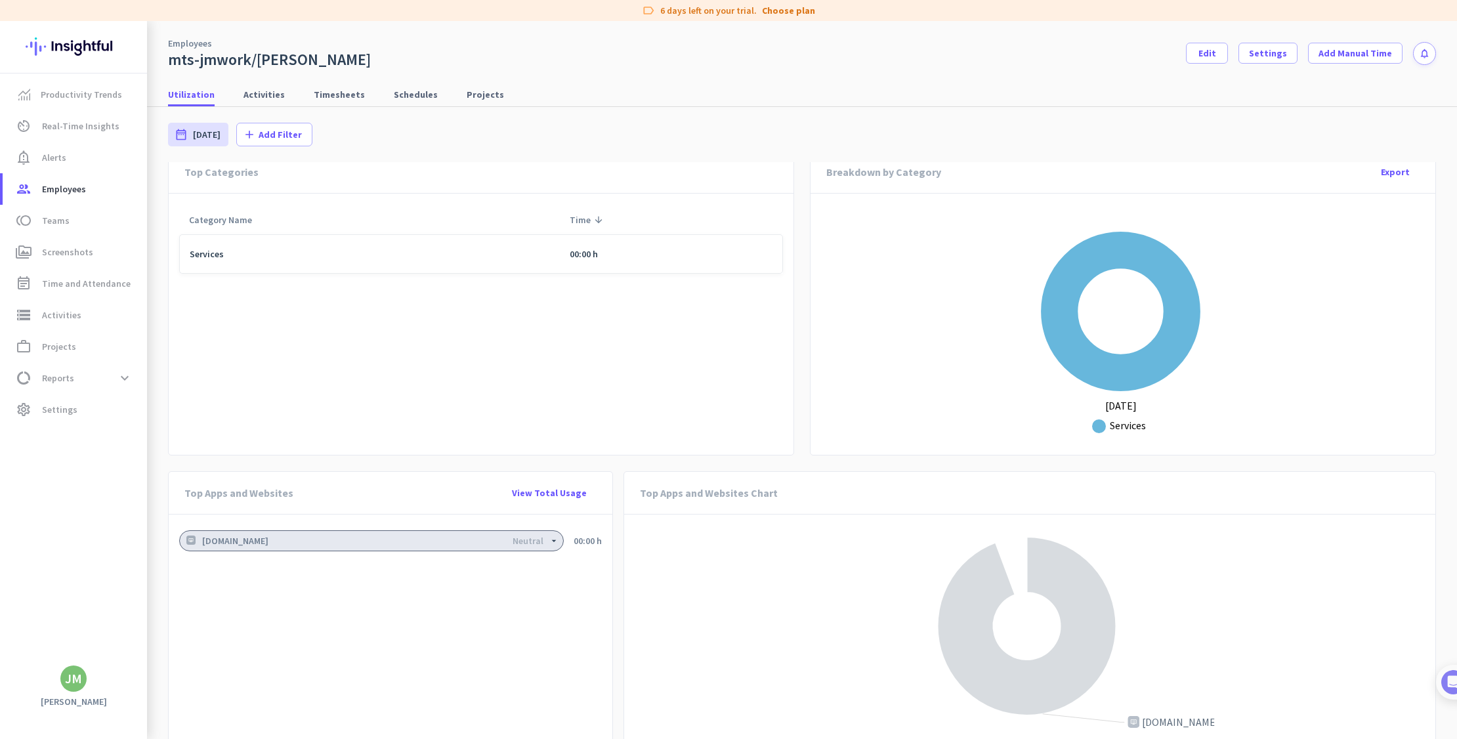
scroll to position [744, 0]
